Goal: Task Accomplishment & Management: Manage account settings

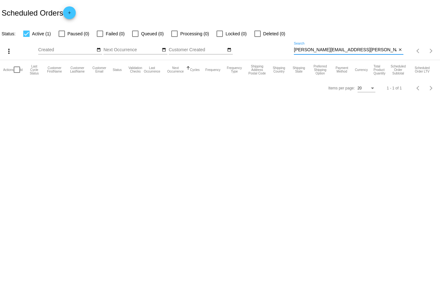
drag, startPoint x: 0, startPoint y: 0, endPoint x: 280, endPoint y: 46, distance: 283.7
click at [280, 47] on div "more_vert Aug Jan Feb Mar [DATE]" at bounding box center [220, 49] width 440 height 23
drag, startPoint x: 328, startPoint y: 50, endPoint x: 318, endPoint y: 53, distance: 10.4
click at [318, 53] on div "shellymay@aqua Search" at bounding box center [345, 48] width 103 height 12
click at [305, 49] on input "shellymay@a" at bounding box center [345, 49] width 103 height 5
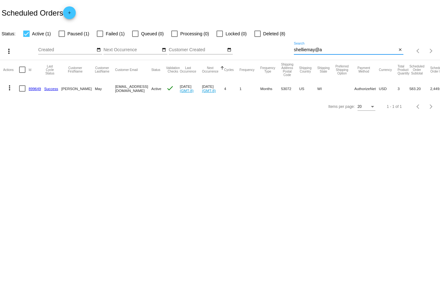
type input "shelliemay@a"
click at [11, 85] on mat-icon "more_vert" at bounding box center [10, 88] width 8 height 8
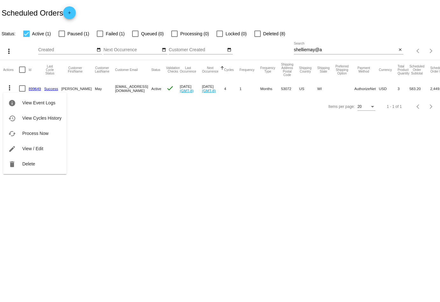
click at [126, 140] on div at bounding box center [220, 151] width 440 height 302
click at [61, 33] on div at bounding box center [62, 34] width 6 height 6
click at [61, 37] on input "Paused (1)" at bounding box center [61, 37] width 0 height 0
checkbox input "true"
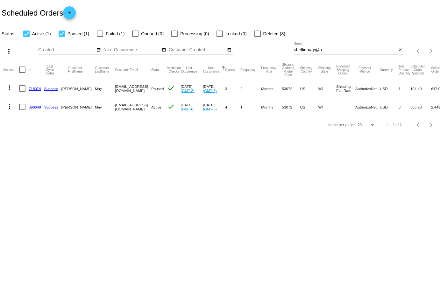
click at [101, 32] on div at bounding box center [100, 34] width 6 height 6
click at [100, 37] on input "Failed (1)" at bounding box center [100, 37] width 0 height 0
checkbox input "true"
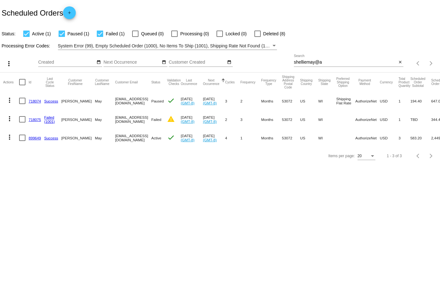
click at [8, 118] on mat-icon "more_vert" at bounding box center [10, 119] width 8 height 8
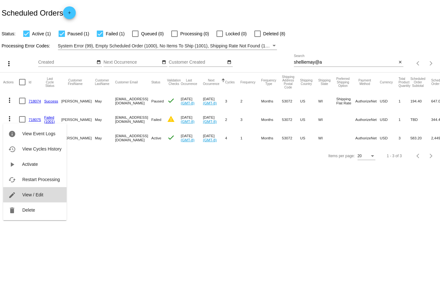
click at [48, 190] on button "edit View / Edit" at bounding box center [34, 194] width 63 height 15
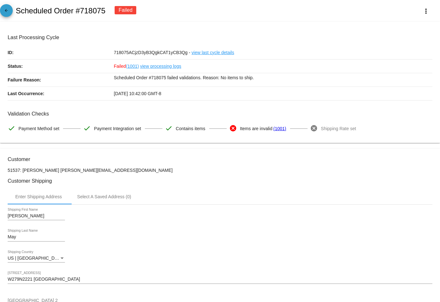
click at [9, 14] on mat-icon "arrow_back" at bounding box center [7, 12] width 8 height 8
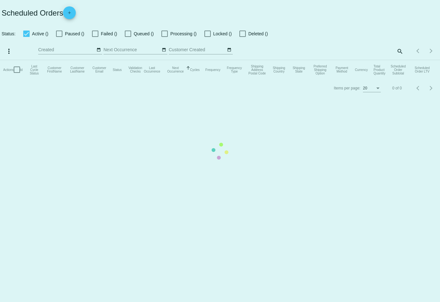
checkbox input "true"
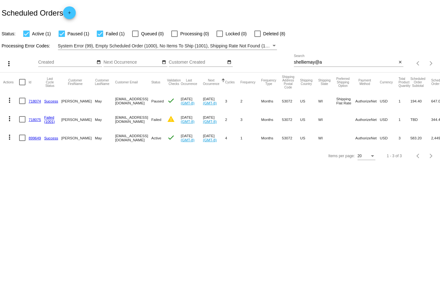
click at [3, 119] on mat-table "Actions Id Last Cycle Status Customer FirstName Customer LastName Customer Emai…" at bounding box center [220, 110] width 440 height 75
click at [7, 119] on mat-icon "more_vert" at bounding box center [10, 119] width 8 height 8
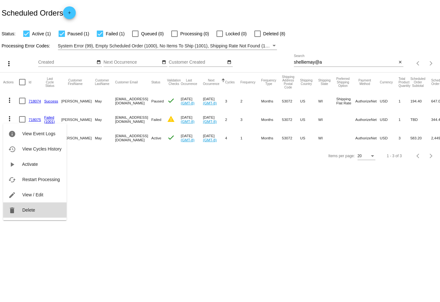
click at [41, 204] on button "delete Delete" at bounding box center [34, 210] width 63 height 15
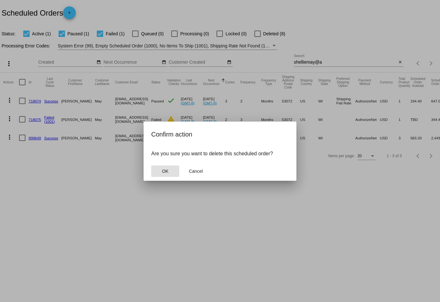
click at [169, 168] on button "OK" at bounding box center [165, 171] width 28 height 11
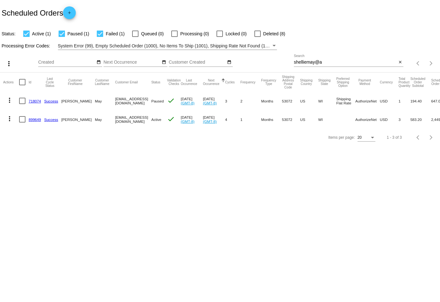
click at [10, 99] on mat-icon "more_vert" at bounding box center [10, 101] width 8 height 8
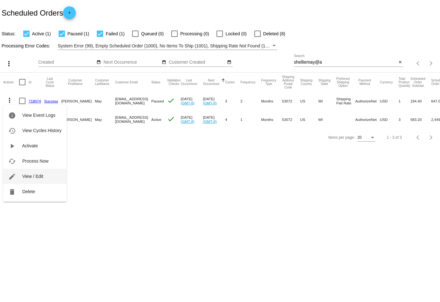
click at [47, 175] on button "edit View / Edit" at bounding box center [34, 176] width 63 height 15
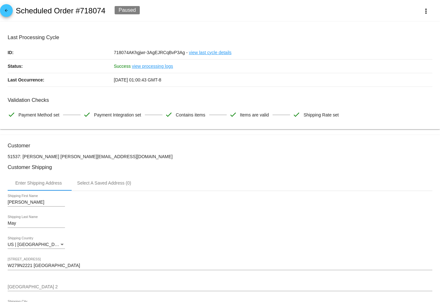
click at [6, 12] on mat-icon "arrow_back" at bounding box center [7, 12] width 8 height 8
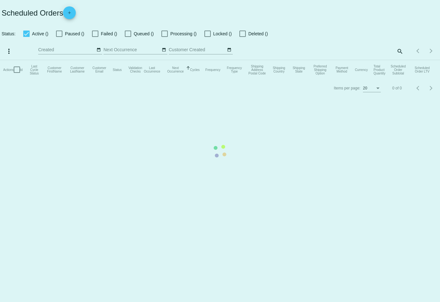
checkbox input "true"
